Goal: Task Accomplishment & Management: Manage account settings

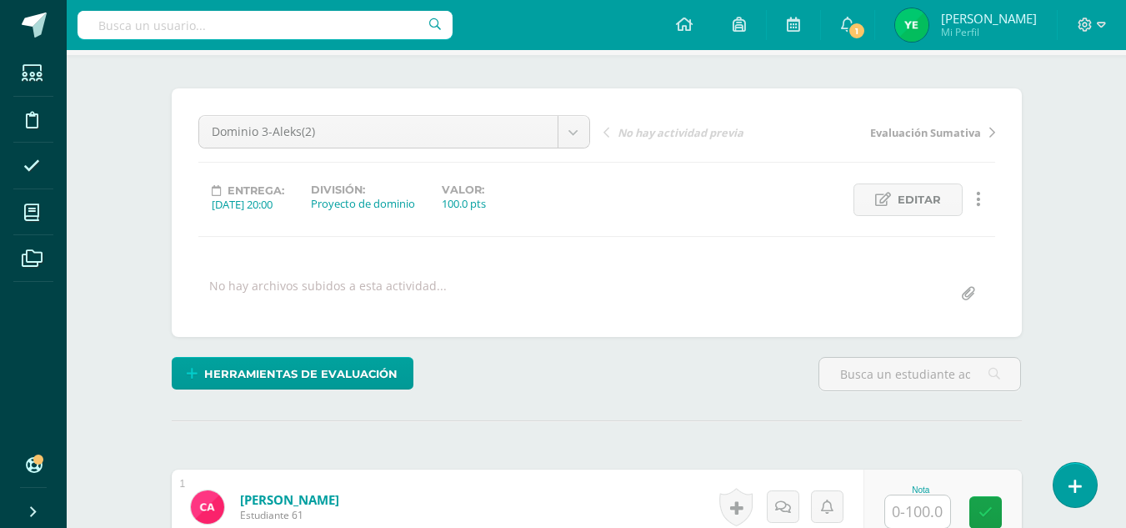
scroll to position [111, 0]
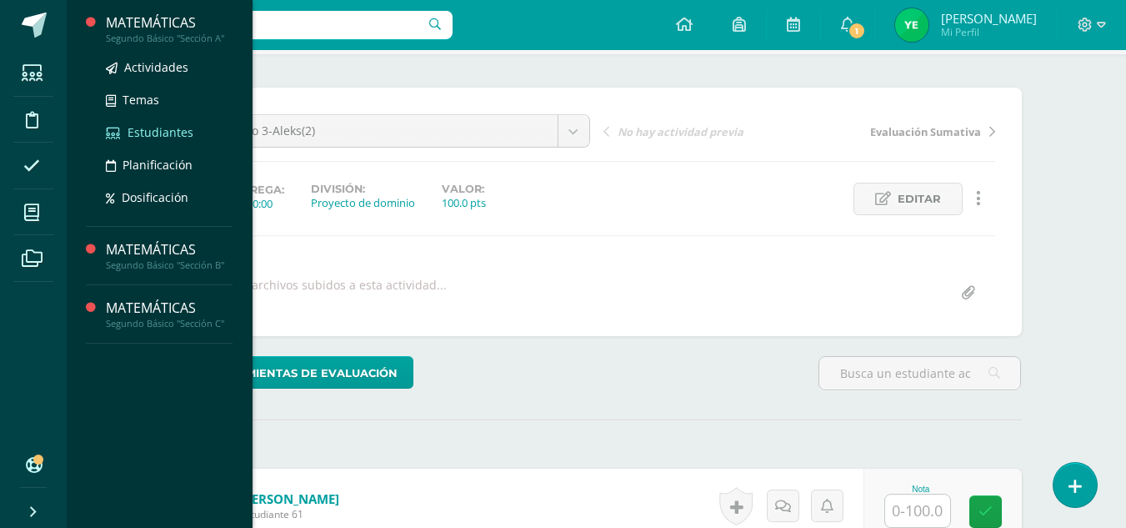
click at [162, 130] on span "Estudiantes" at bounding box center [161, 132] width 66 height 16
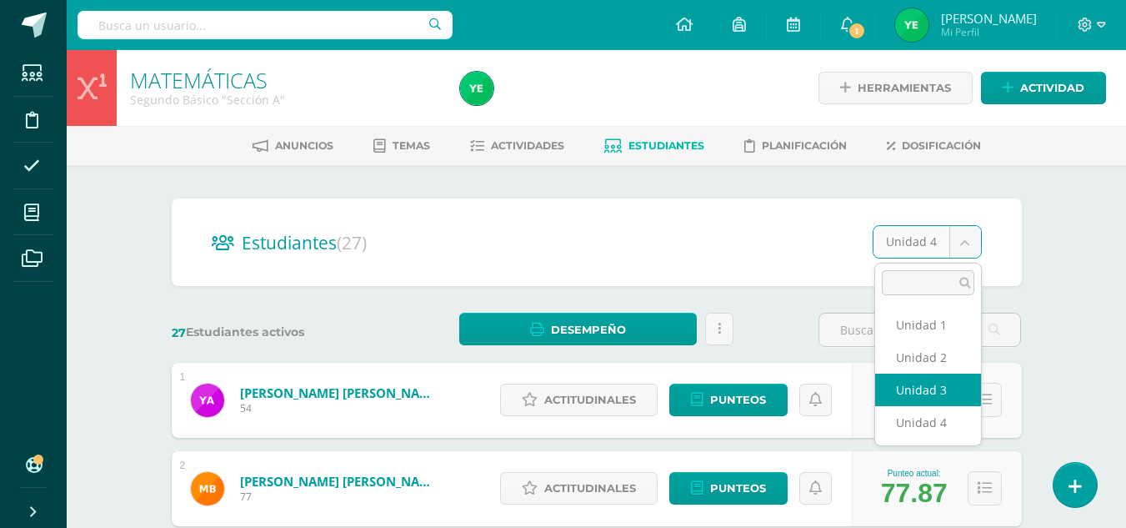
select select "/dashboard/teacher/section/908/students/?unit=32227"
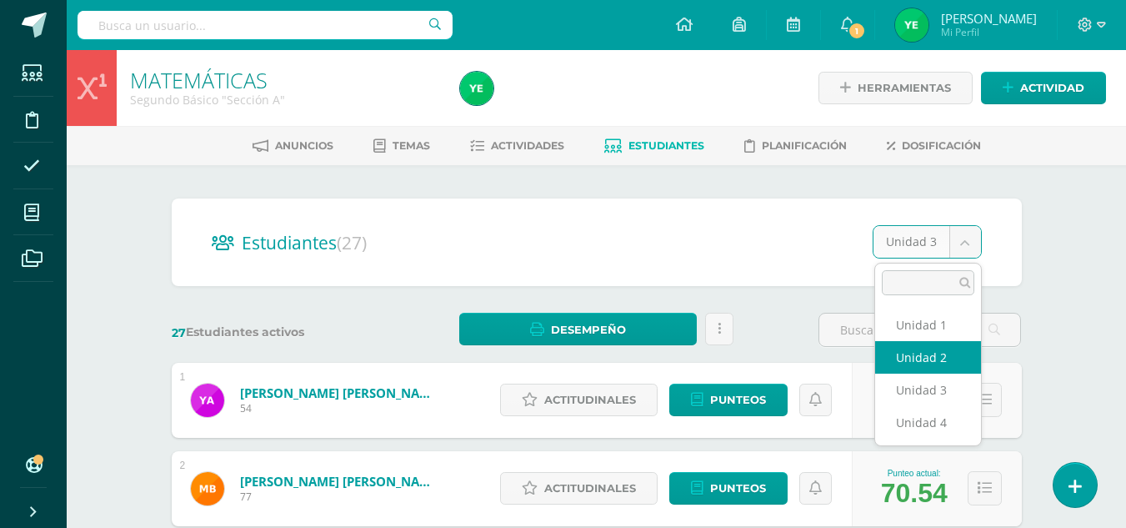
select select "/dashboard/teacher/section/908/students/?unit=32222"
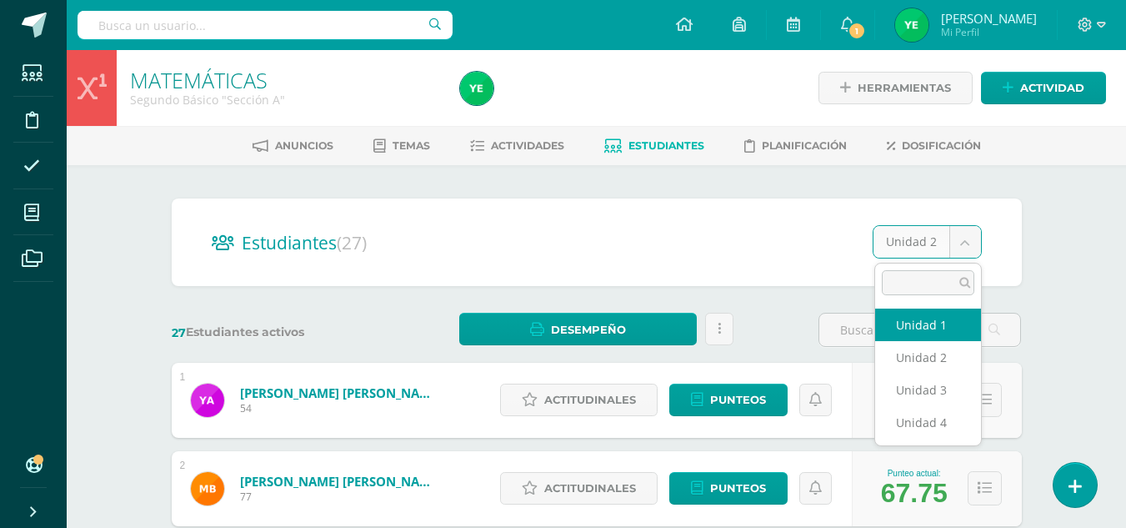
select select "/dashboard/teacher/section/908/students/?unit=32217"
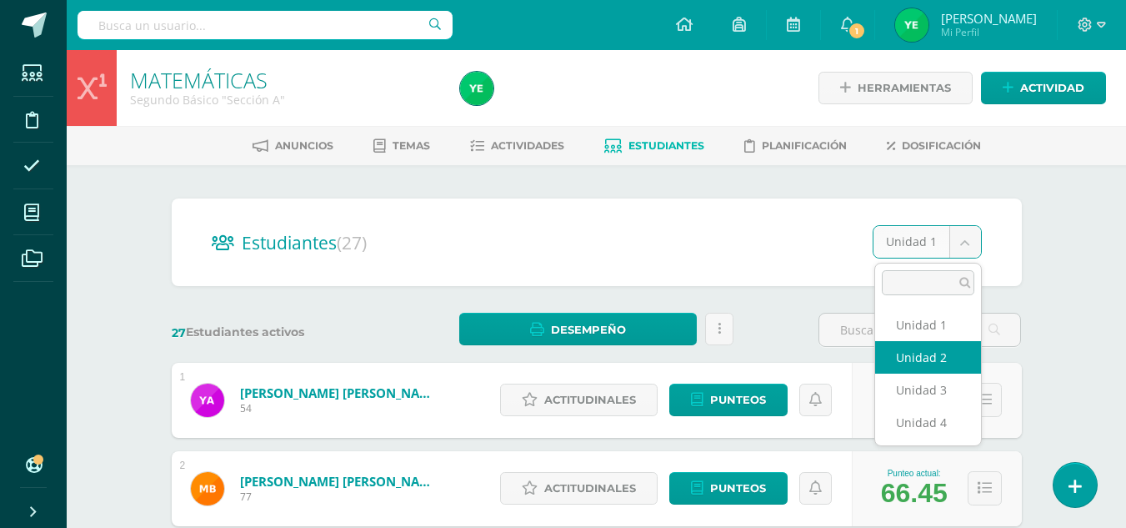
select select "/dashboard/teacher/section/908/students/?unit=32222"
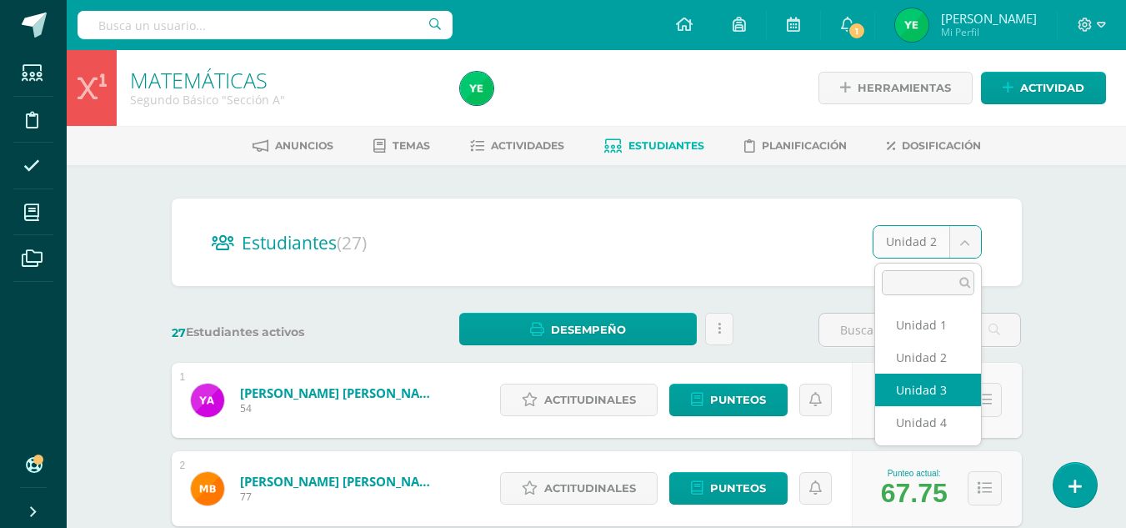
select select "/dashboard/teacher/section/908/students/?unit=32227"
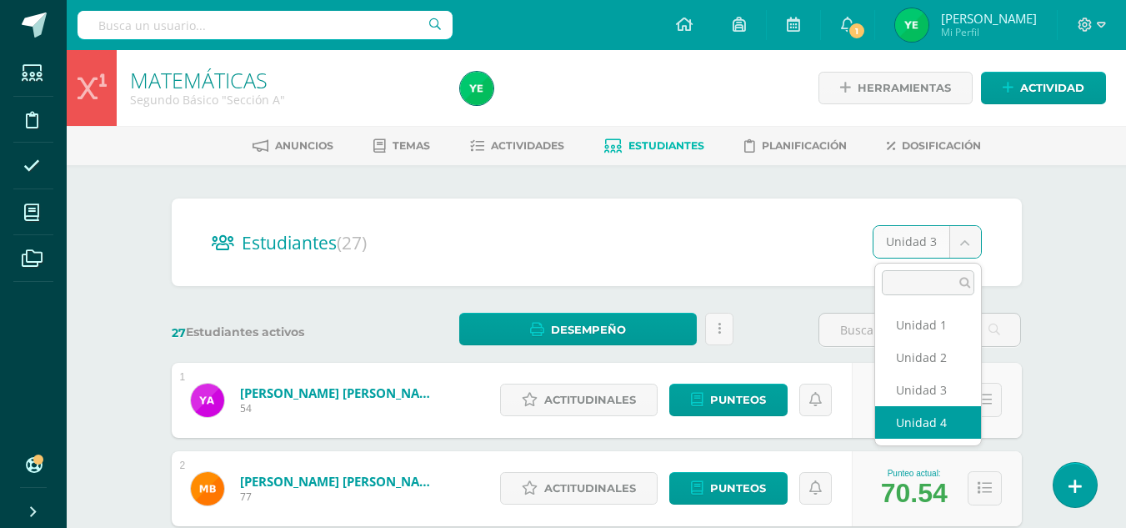
select select "/dashboard/teacher/section/908/students/?unit=32232"
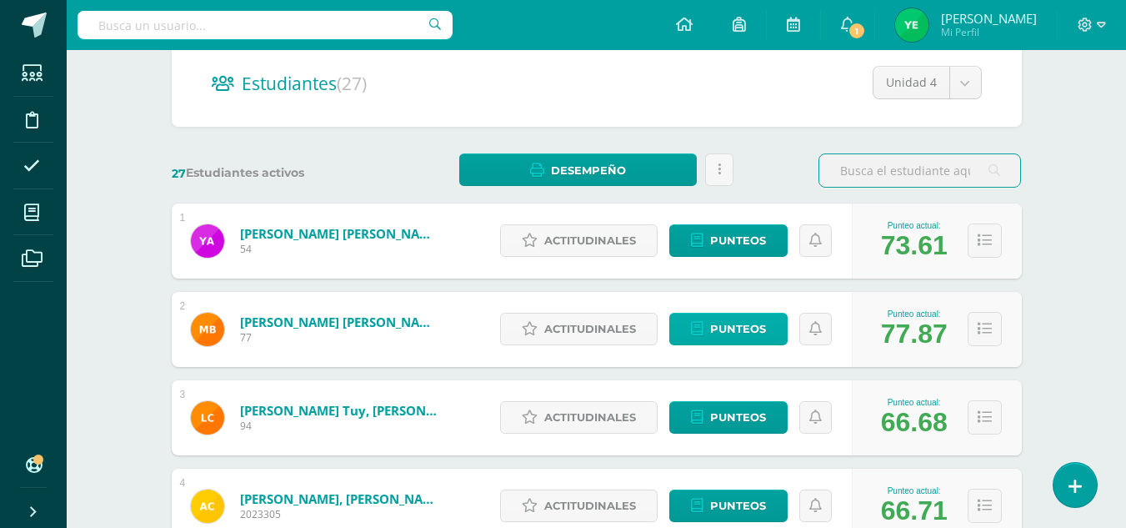
scroll to position [193, 0]
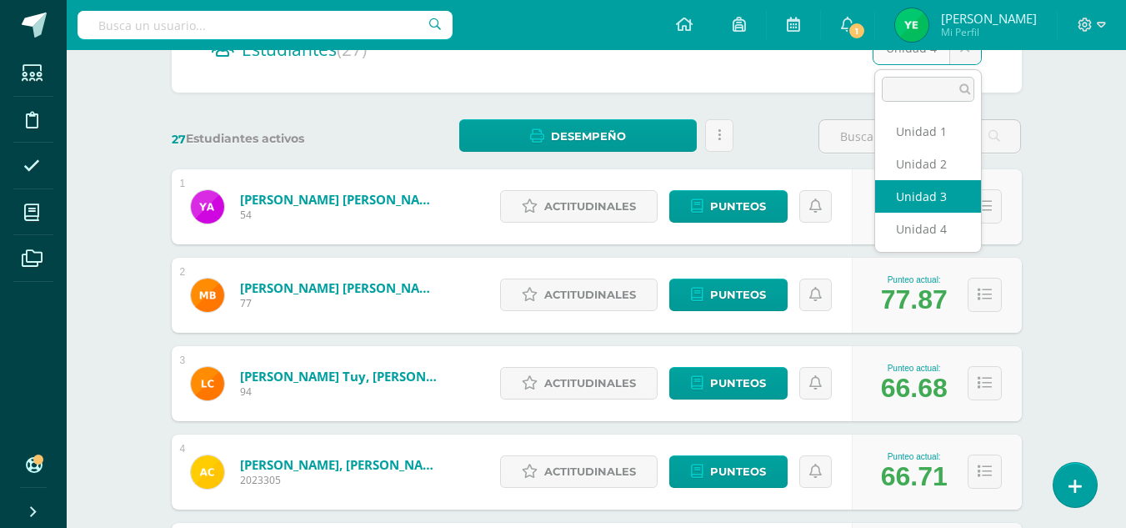
select select "/dashboard/teacher/section/908/students/?unit=32227"
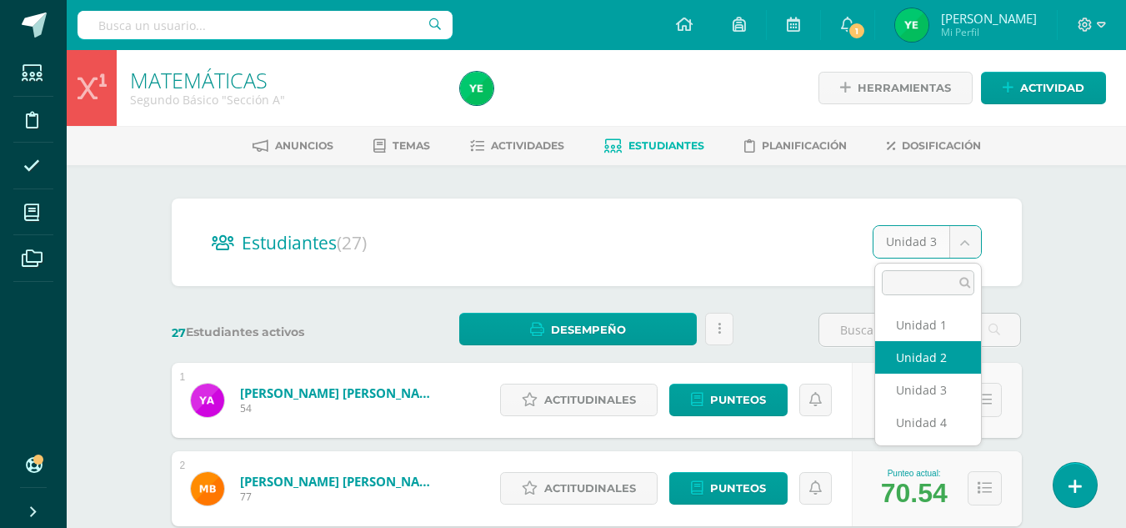
select select "/dashboard/teacher/section/908/students/?unit=32222"
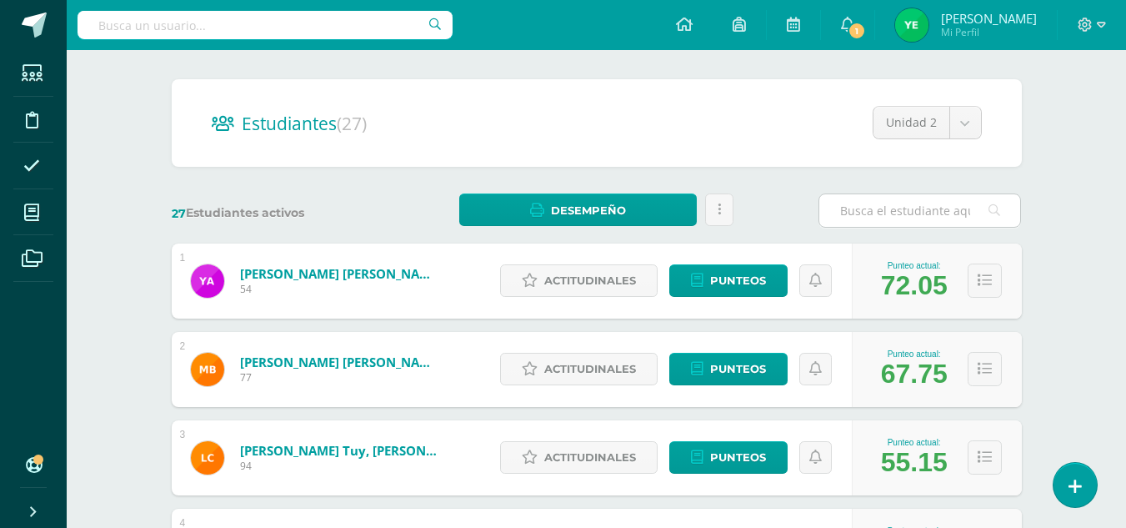
scroll to position [118, 0]
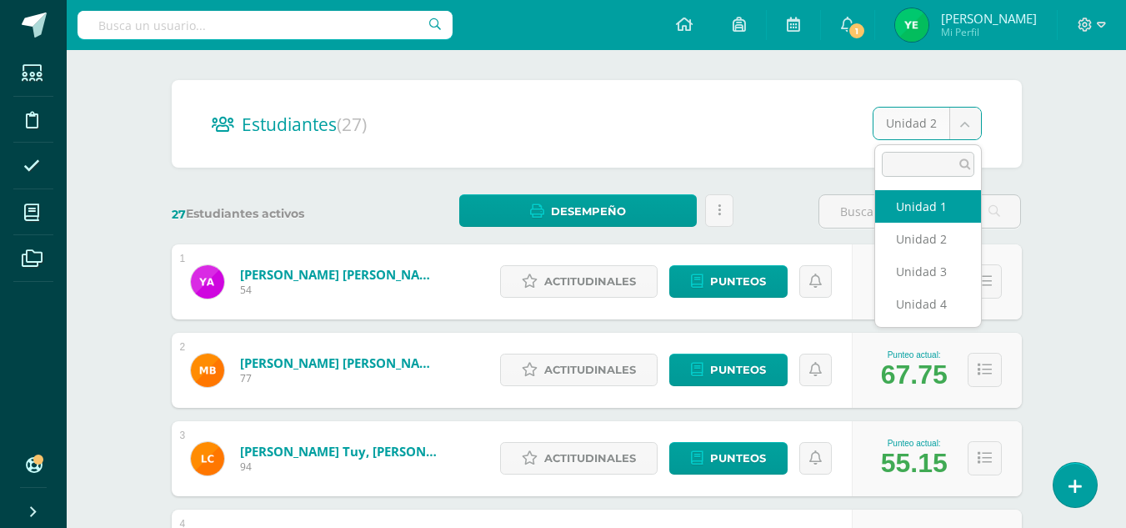
select select "/dashboard/teacher/section/908/students/?unit=32217"
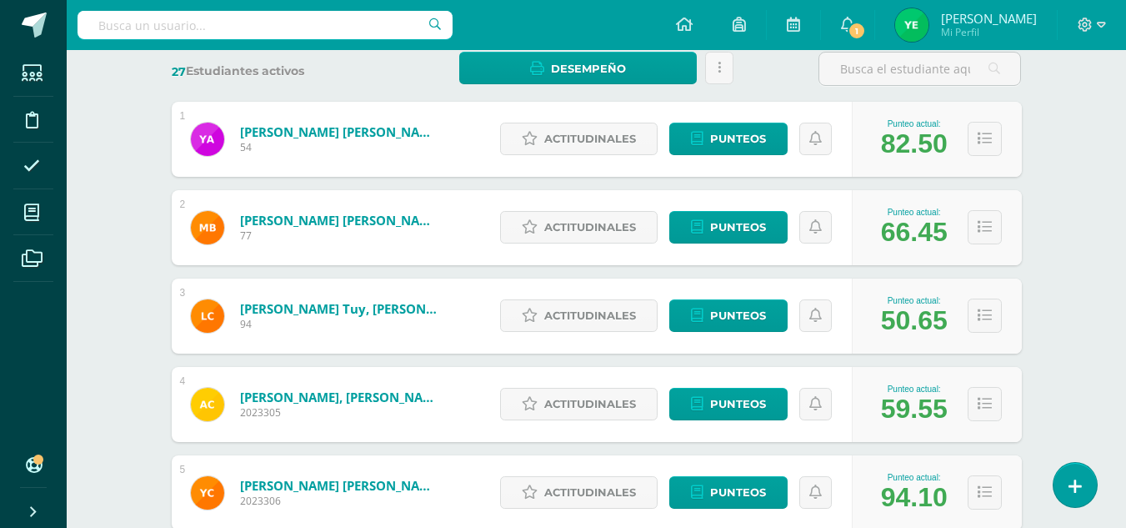
scroll to position [262, 0]
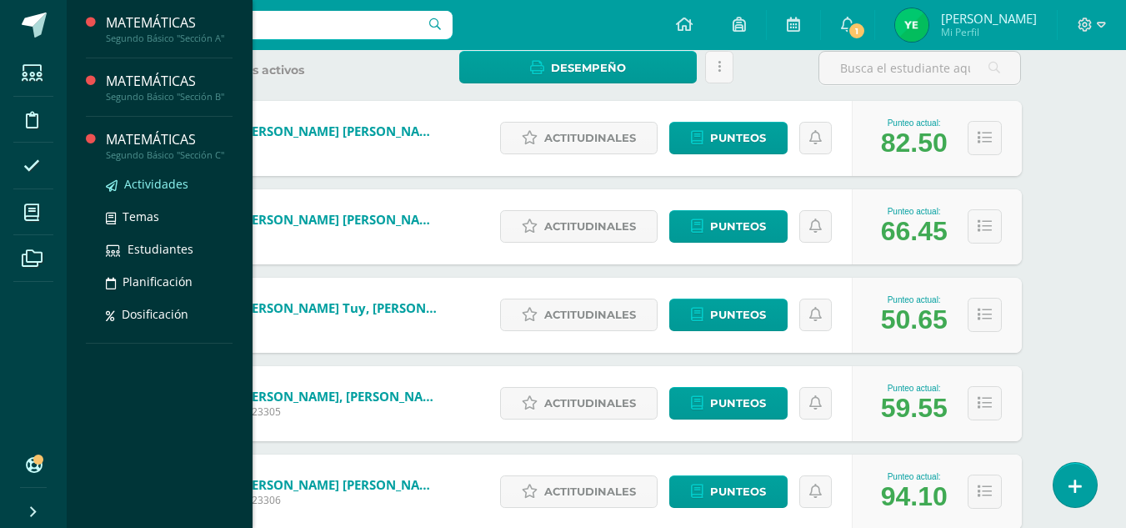
click at [163, 186] on span "Actividades" at bounding box center [156, 184] width 64 height 16
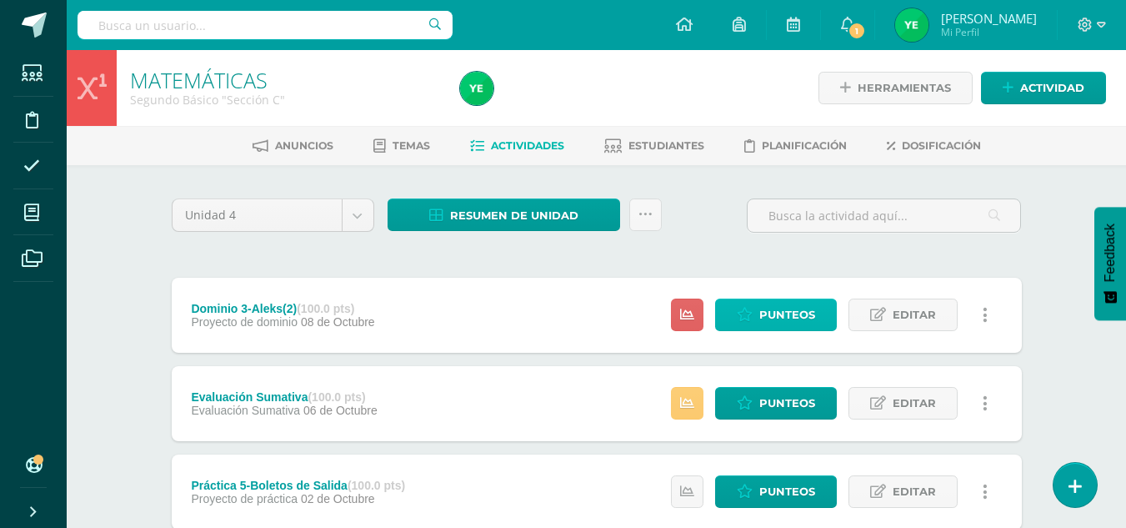
click at [788, 303] on span "Punteos" at bounding box center [787, 314] width 56 height 31
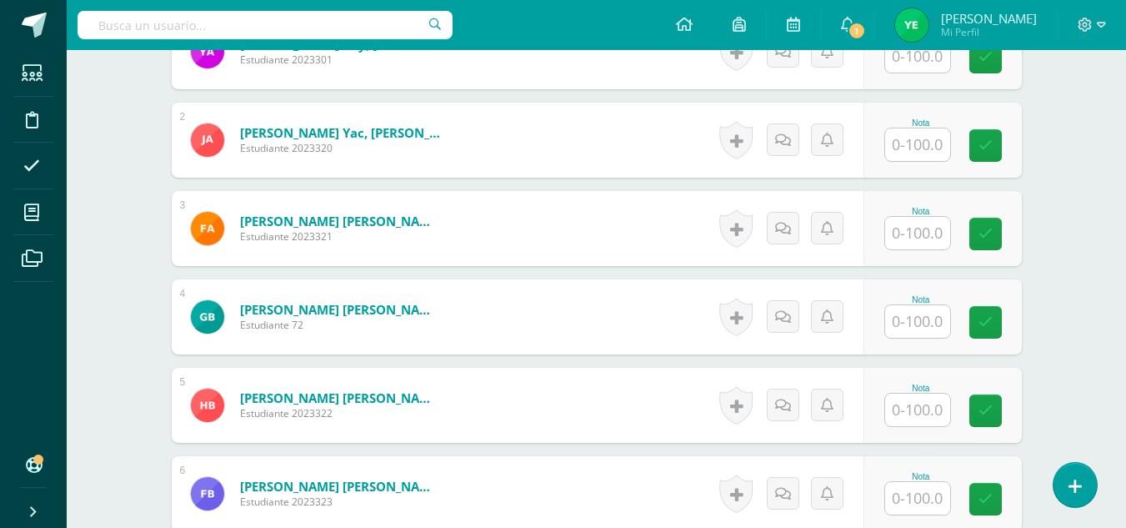
scroll to position [569, 0]
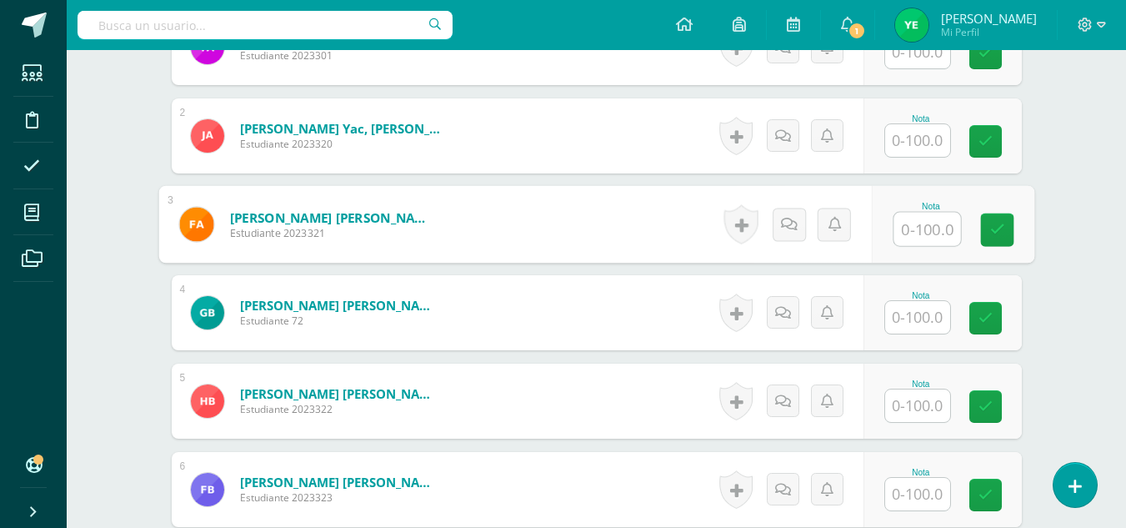
click at [906, 234] on input "text" at bounding box center [927, 229] width 67 height 33
type input "100"
click at [994, 232] on icon at bounding box center [996, 229] width 15 height 14
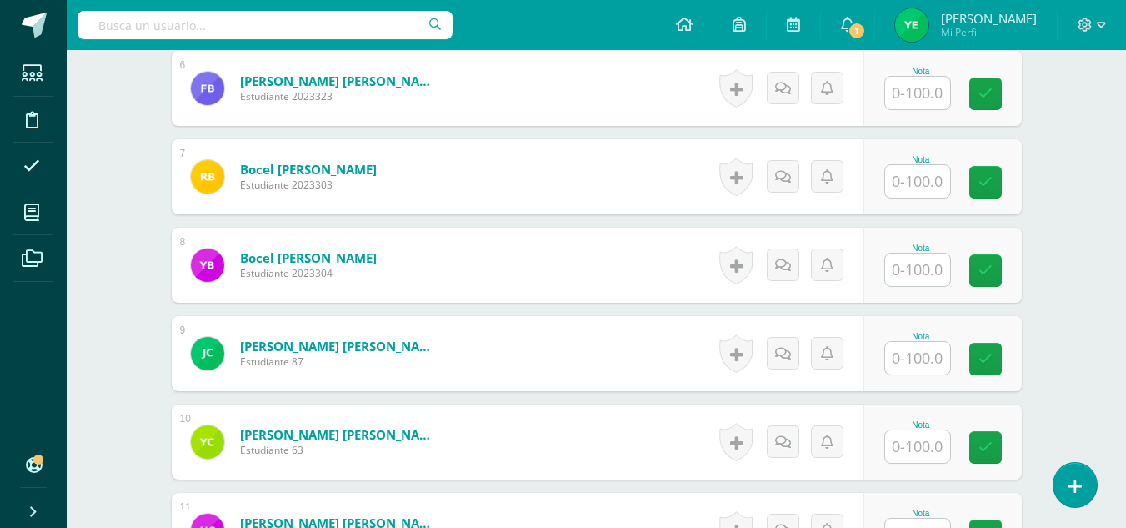
scroll to position [974, 0]
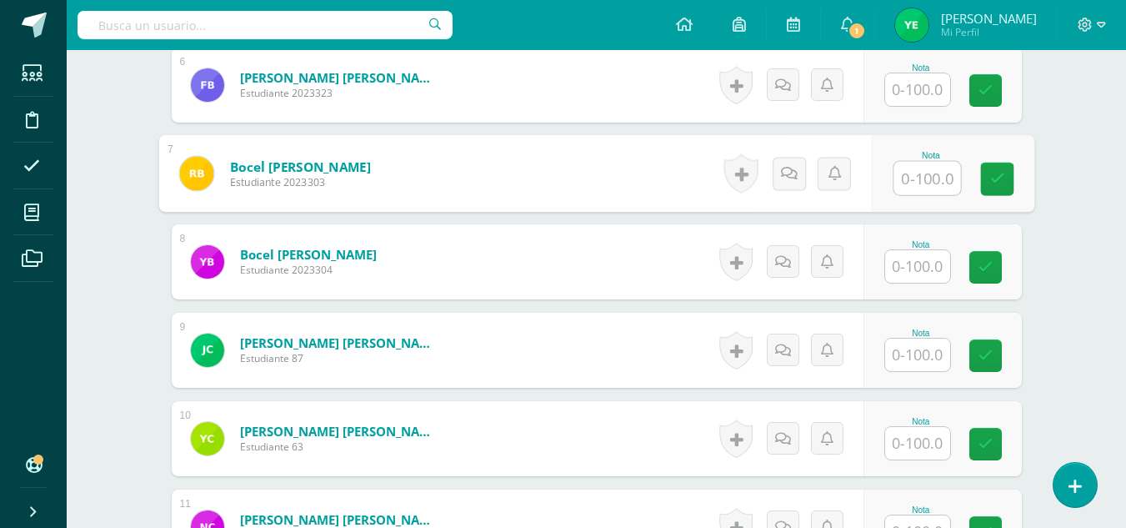
click at [915, 185] on input "text" at bounding box center [927, 178] width 67 height 33
type input "100"
click at [990, 188] on link at bounding box center [996, 179] width 33 height 33
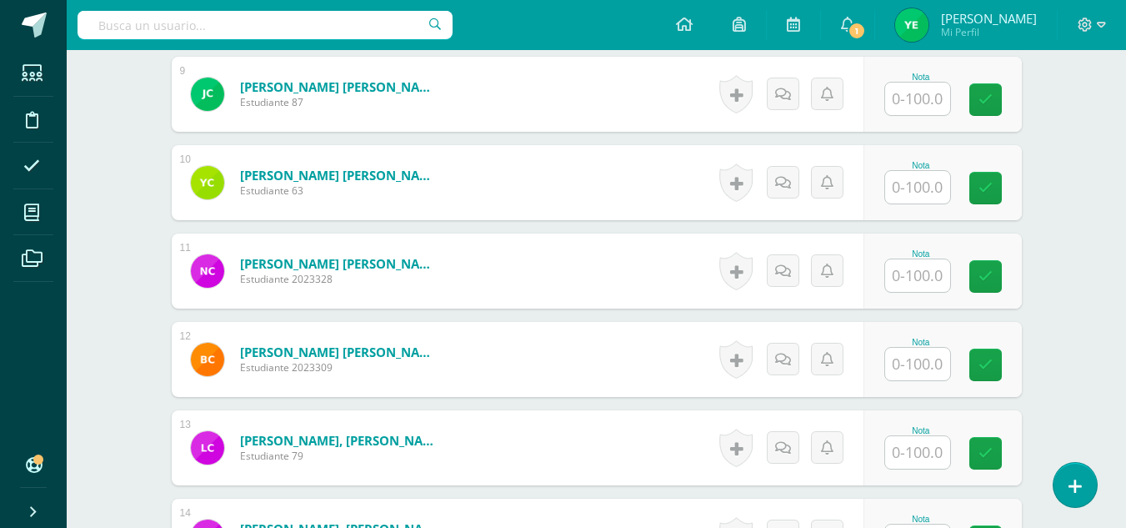
scroll to position [1230, 0]
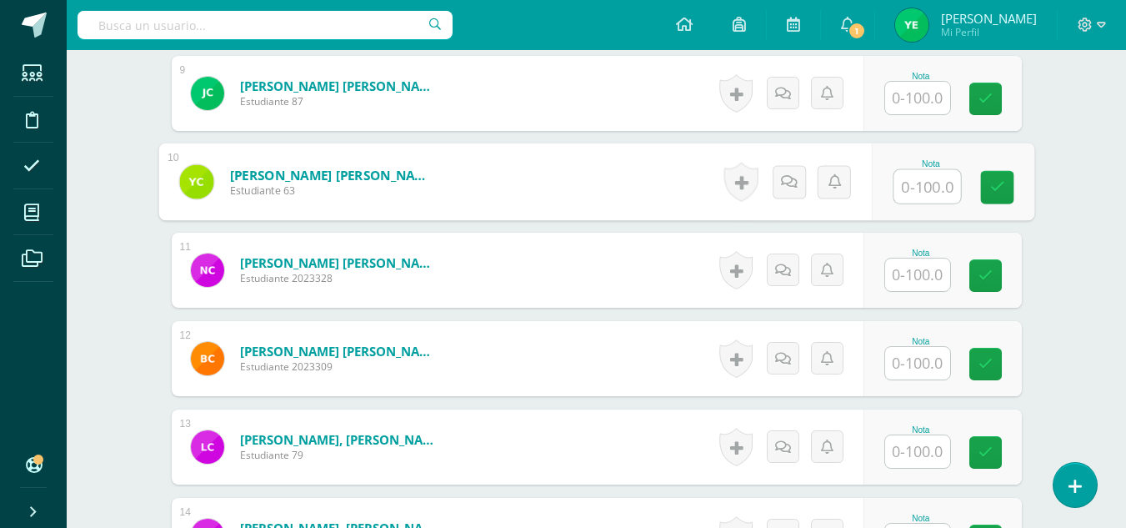
click at [905, 193] on input "text" at bounding box center [927, 186] width 67 height 33
type input "100"
click at [1004, 174] on link at bounding box center [996, 187] width 33 height 33
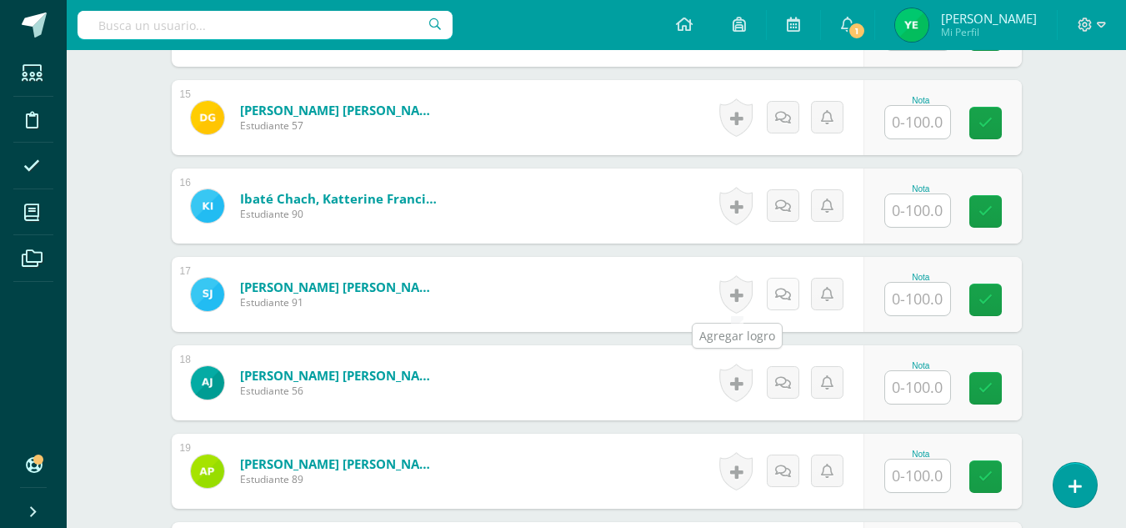
scroll to position [1737, 0]
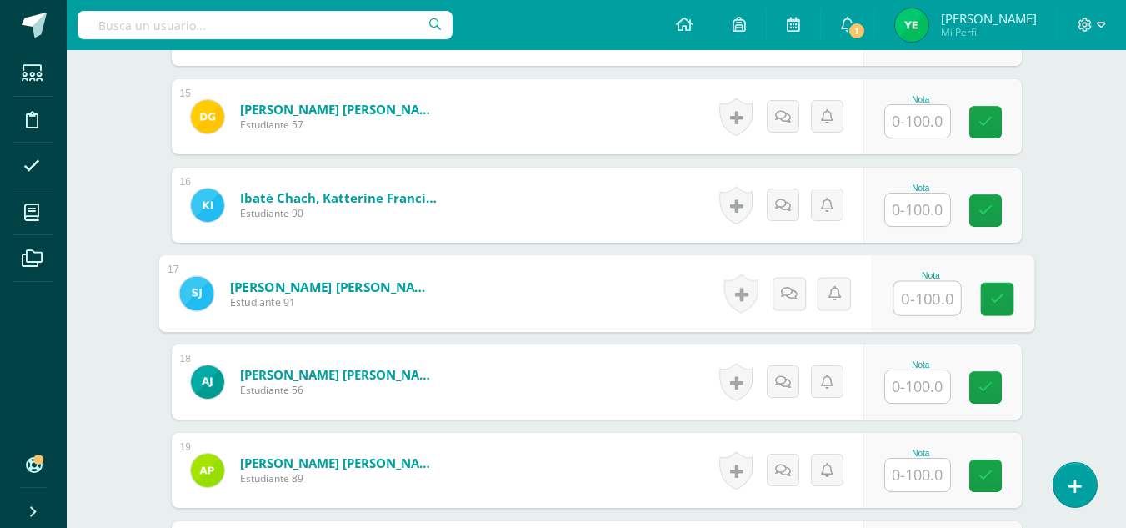
click at [889, 293] on div "Nota" at bounding box center [952, 294] width 163 height 78
type input "100"
click at [993, 295] on icon at bounding box center [996, 299] width 15 height 14
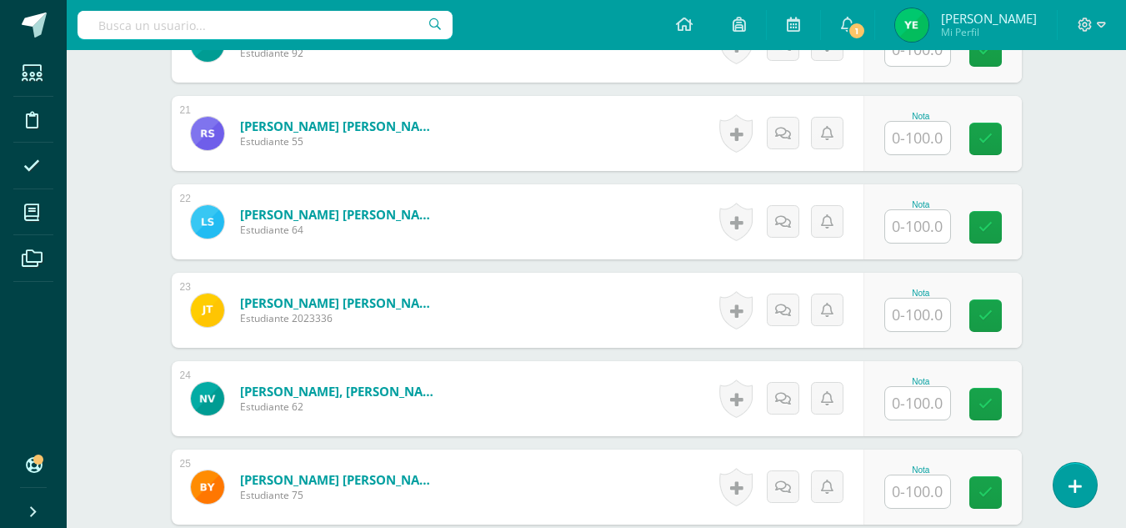
scroll to position [2252, 0]
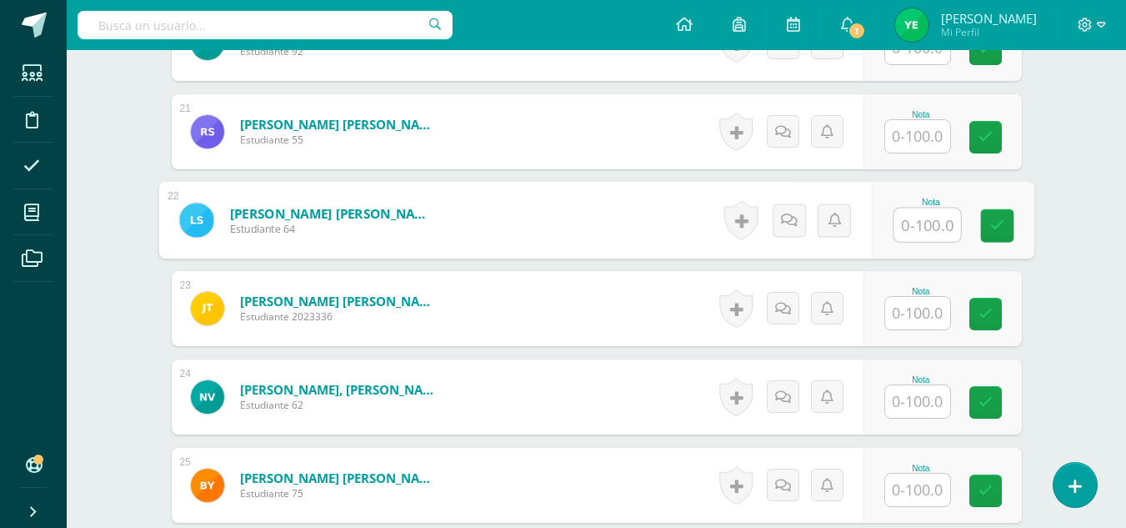
click at [916, 223] on input "text" at bounding box center [927, 224] width 67 height 33
type input "100"
click at [992, 222] on icon at bounding box center [996, 225] width 15 height 14
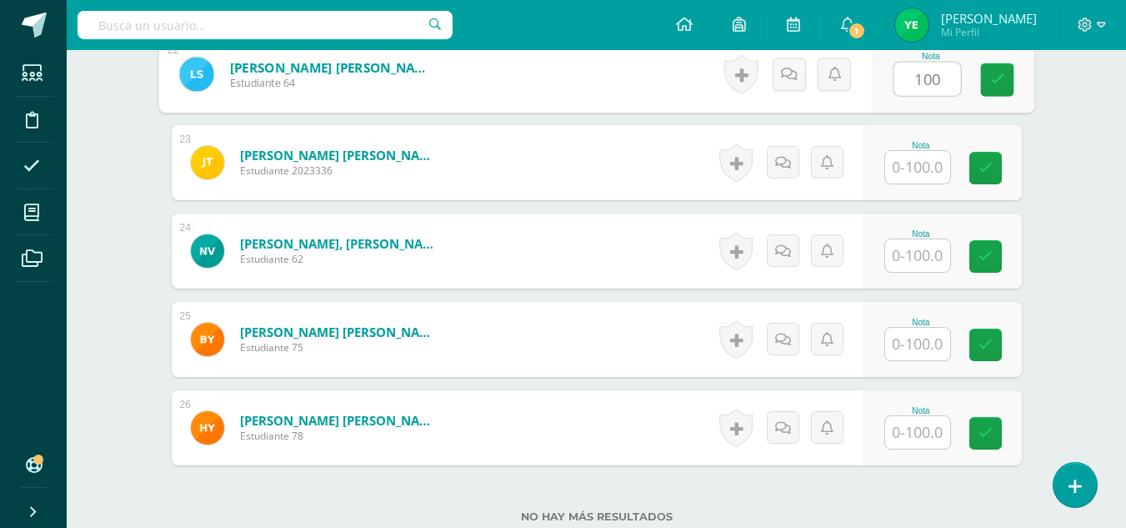
scroll to position [2399, 0]
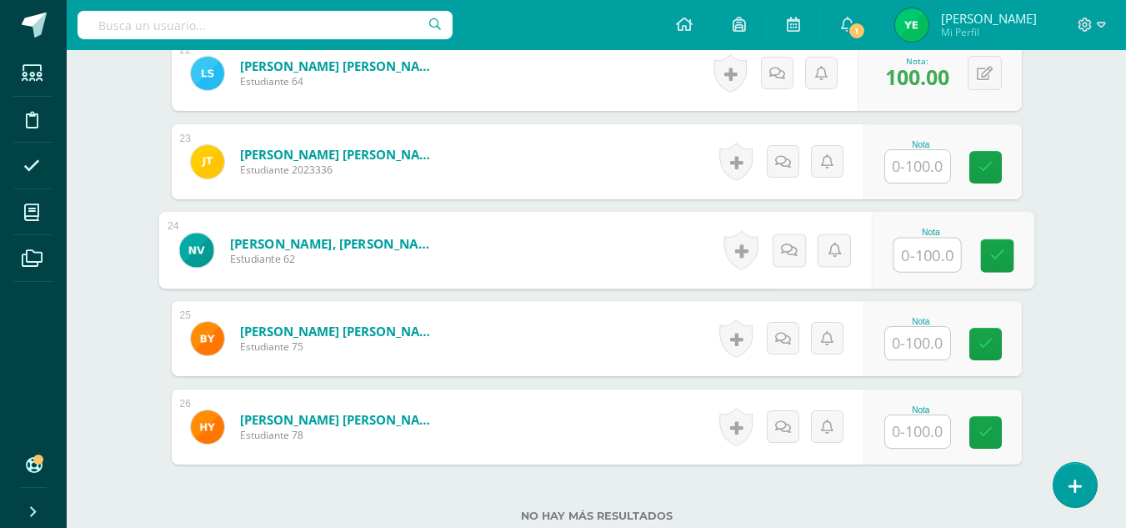
click at [898, 267] on input "text" at bounding box center [927, 254] width 67 height 33
type input "100"
click at [999, 260] on icon at bounding box center [996, 255] width 15 height 14
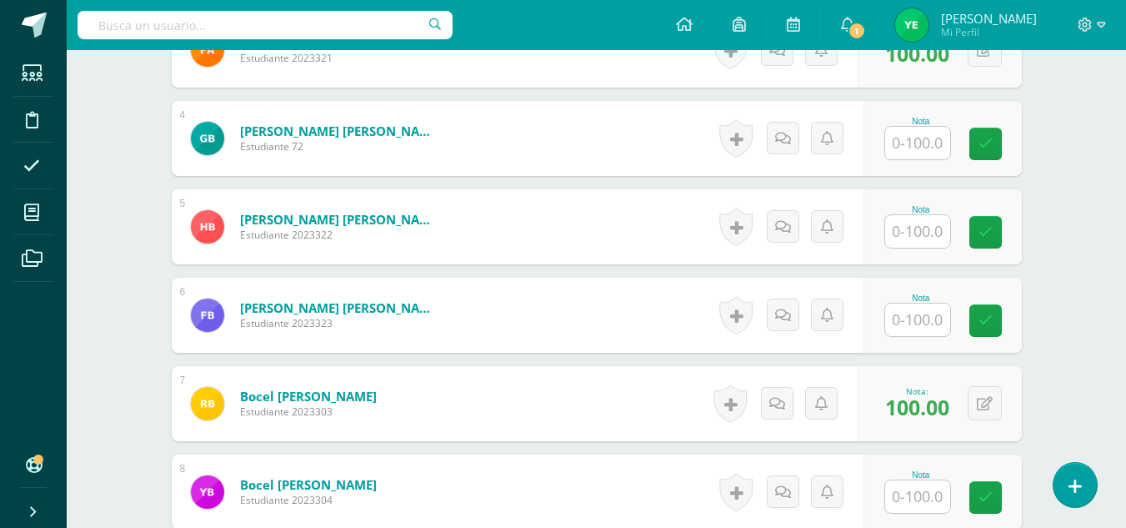
scroll to position [656, 0]
